Goal: Task Accomplishment & Management: Use online tool/utility

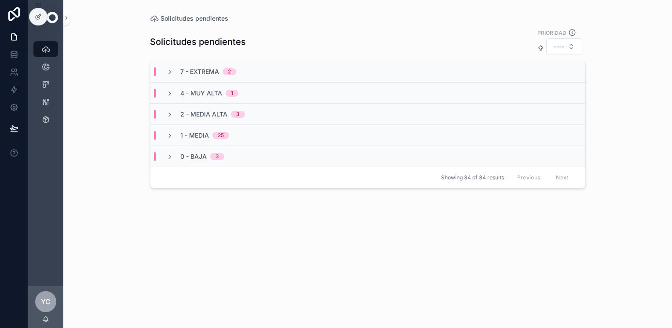
click at [229, 139] on div "1 - Media 25" at bounding box center [198, 135] width 84 height 9
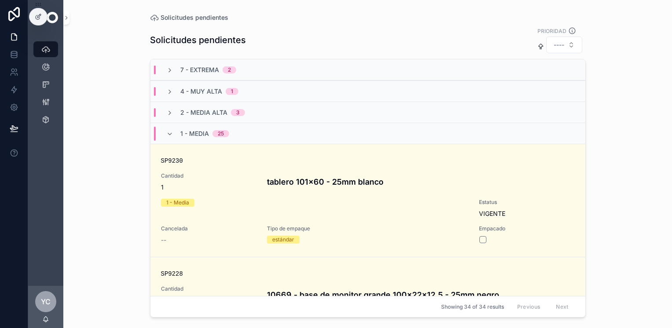
click at [165, 135] on div "1 - Media 25" at bounding box center [198, 134] width 84 height 14
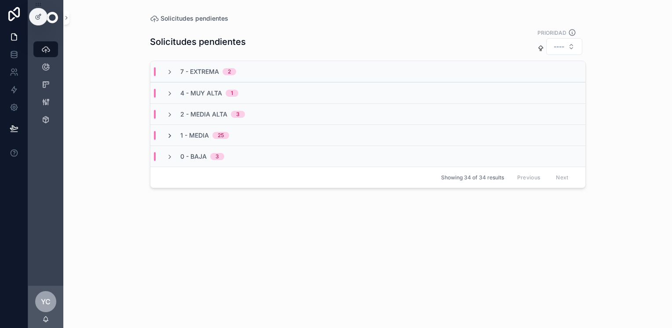
click at [167, 133] on icon "scrollable content" at bounding box center [169, 135] width 7 height 7
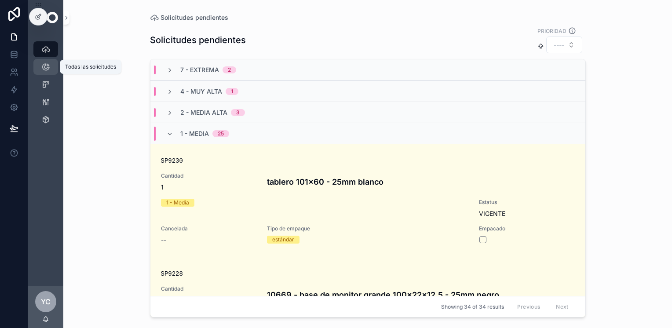
click at [46, 70] on icon "scrollable content" at bounding box center [45, 66] width 9 height 9
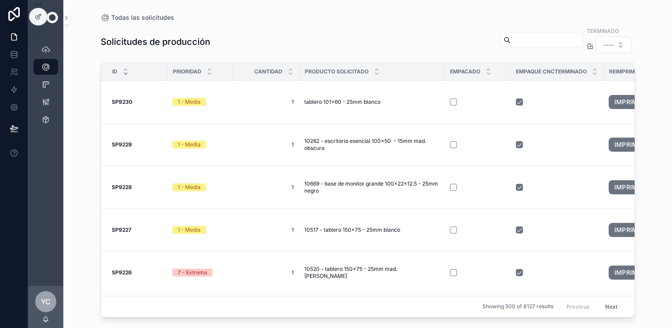
click at [537, 44] on input "scrollable content" at bounding box center [546, 40] width 72 height 12
paste input "******"
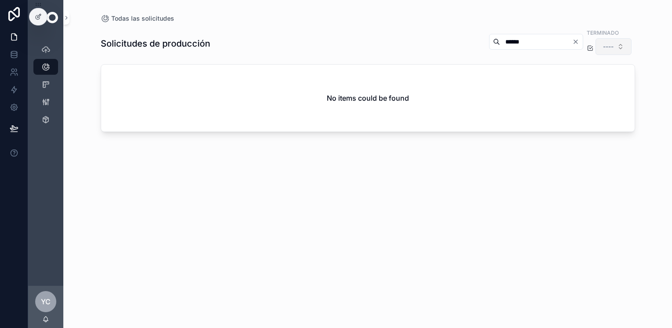
type input "******"
click at [621, 45] on button "----" at bounding box center [613, 46] width 36 height 17
click at [582, 99] on div "No" at bounding box center [613, 96] width 106 height 14
click at [616, 49] on button "No" at bounding box center [614, 46] width 34 height 17
click at [597, 106] on div "Yes" at bounding box center [614, 110] width 106 height 14
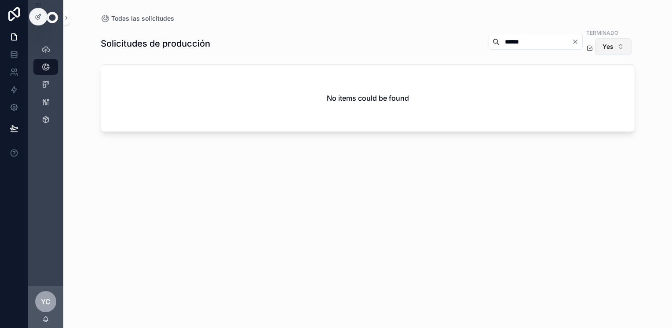
click at [616, 41] on button "Yes" at bounding box center [613, 46] width 36 height 17
click at [589, 80] on div "----" at bounding box center [614, 82] width 106 height 14
click at [537, 41] on input "******" at bounding box center [536, 42] width 72 height 12
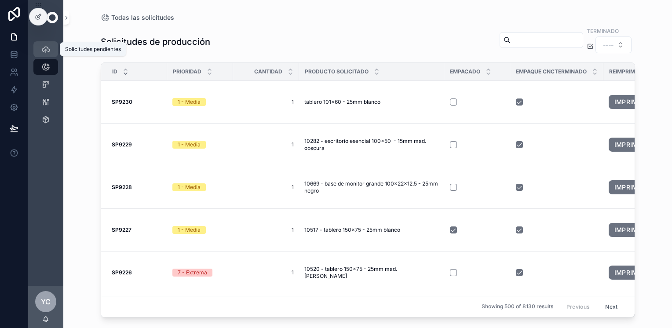
click at [45, 50] on icon "scrollable content" at bounding box center [45, 49] width 9 height 9
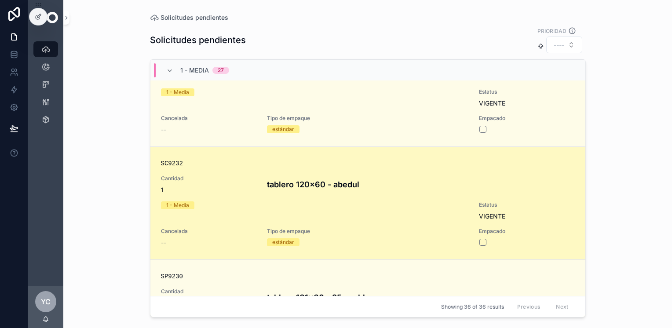
scroll to position [234, 0]
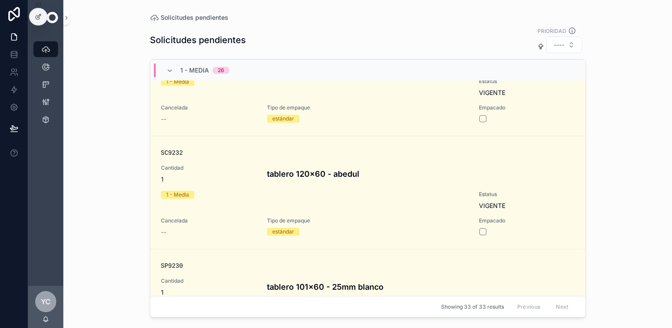
click at [667, 4] on div "Solicitudes pendientes Solicitudes pendientes PRIORIDAD ---- 7 - Extrema 1 4 - …" at bounding box center [367, 164] width 608 height 328
